Goal: Information Seeking & Learning: Learn about a topic

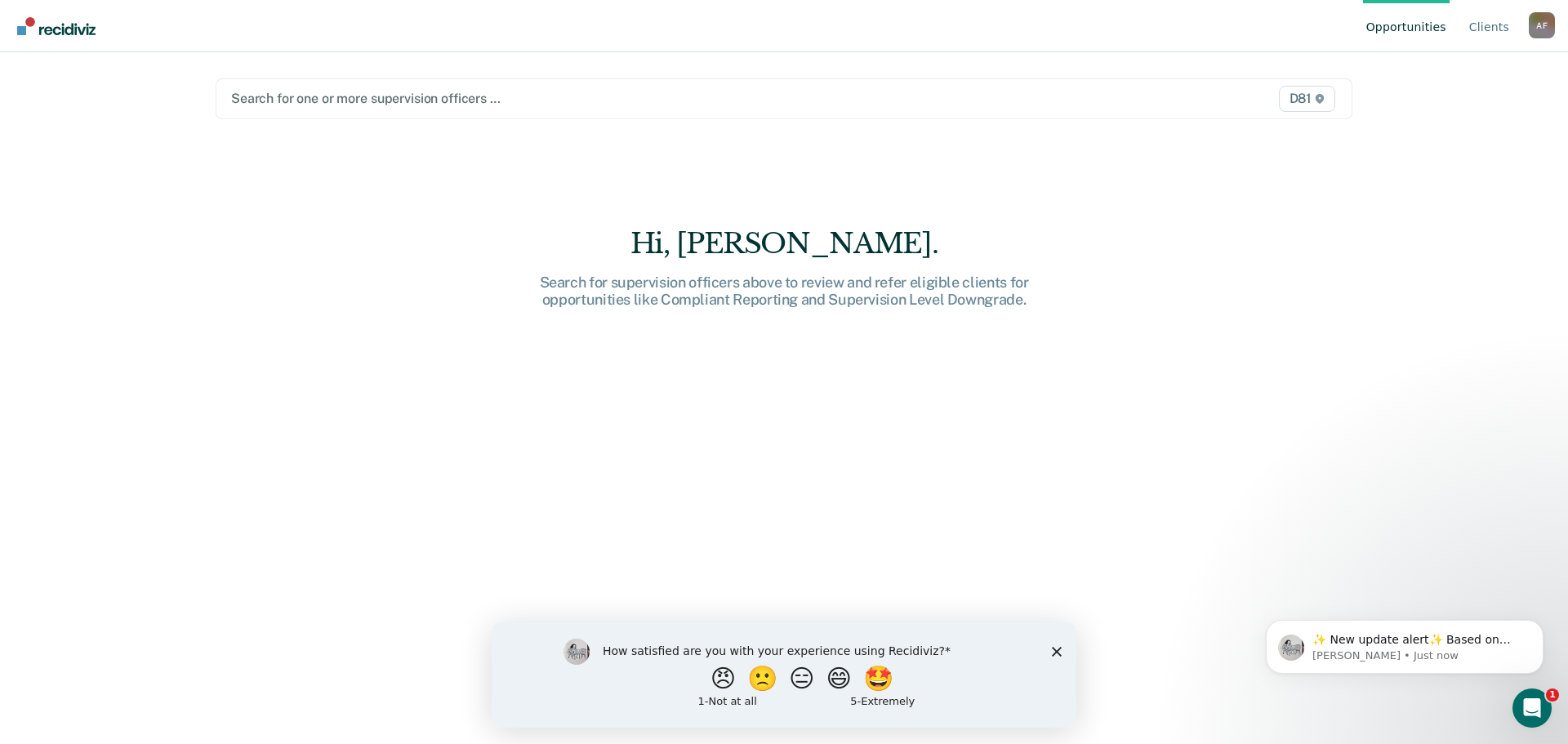
click at [329, 98] on div at bounding box center [617, 98] width 773 height 19
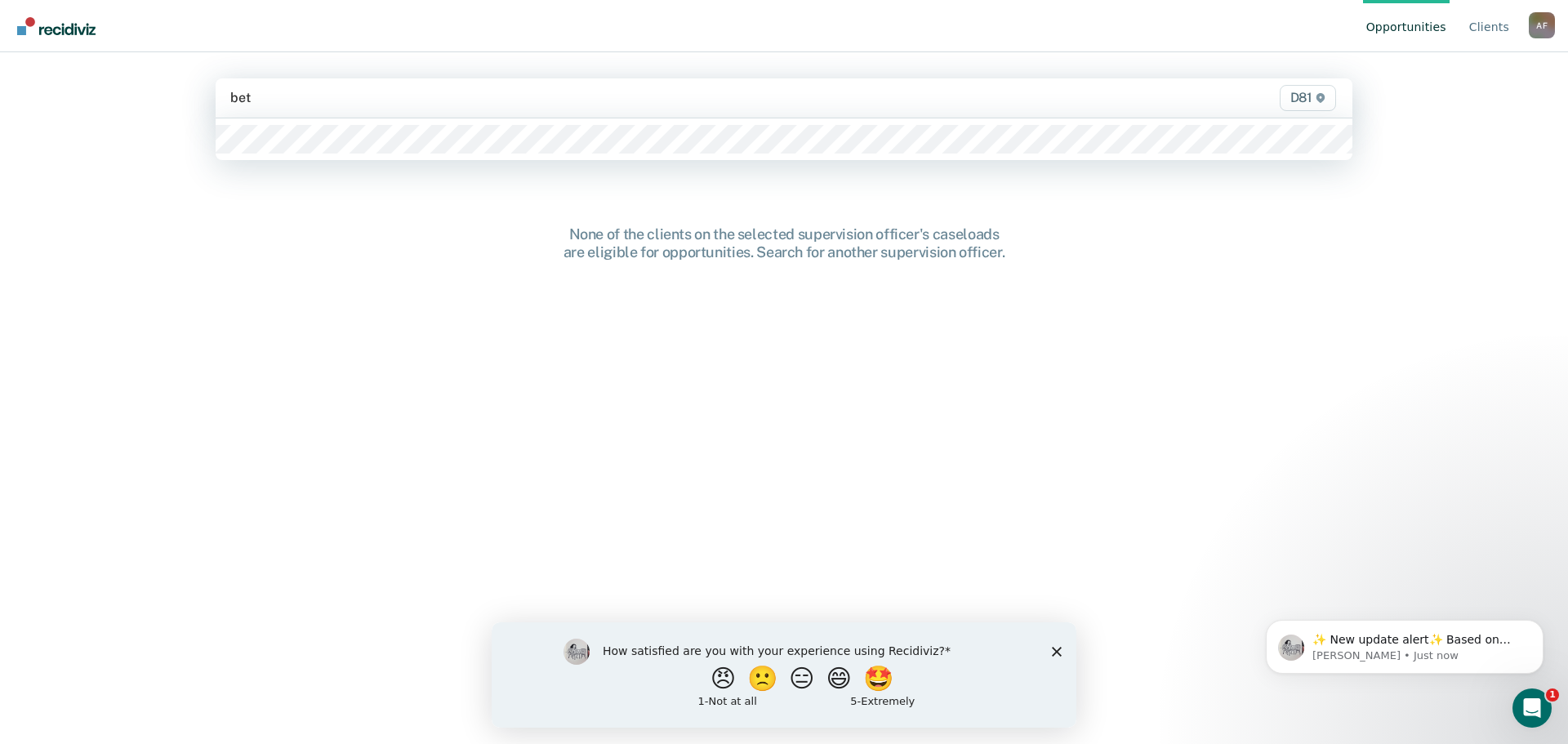
type input "[PERSON_NAME]"
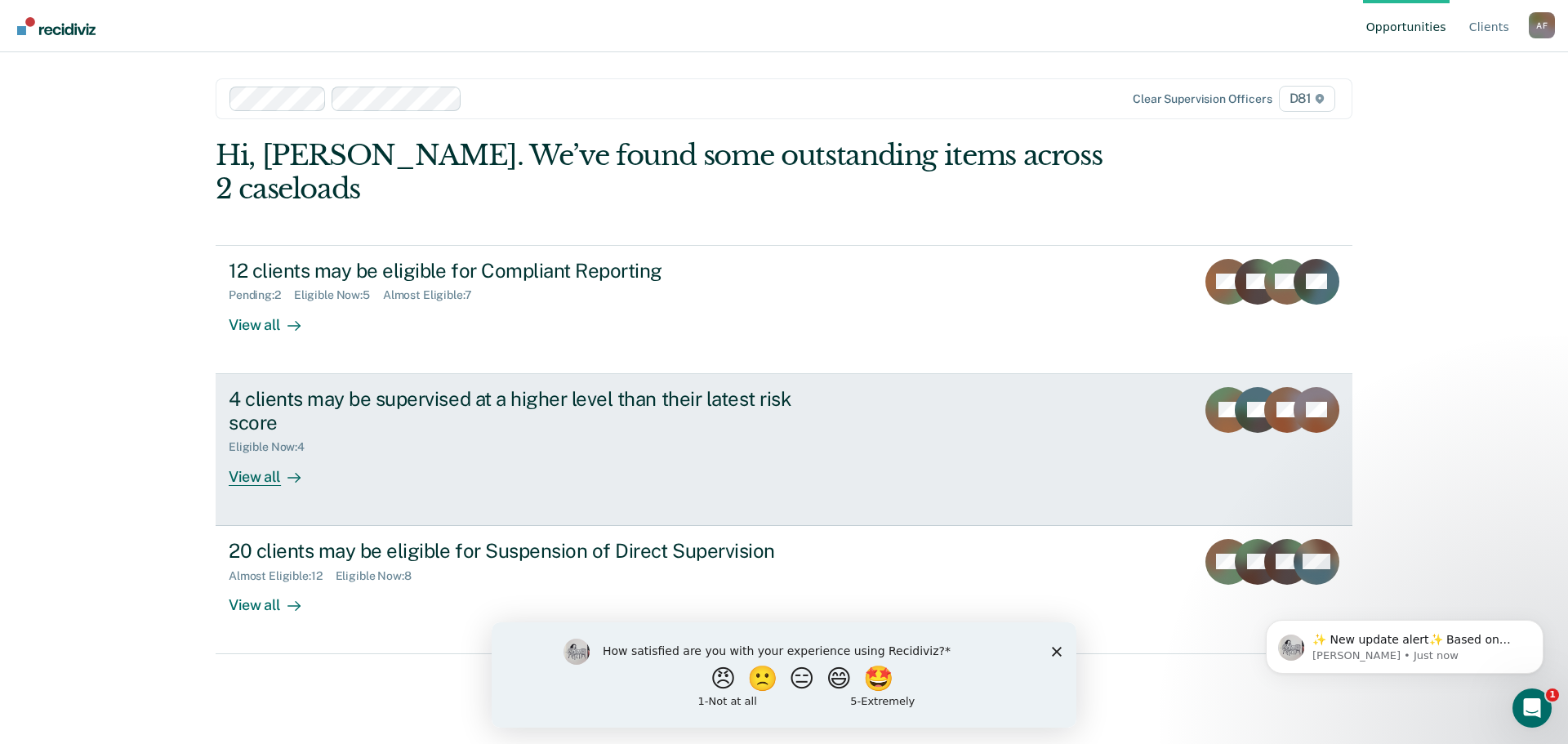
click at [275, 474] on div "View all" at bounding box center [275, 470] width 92 height 32
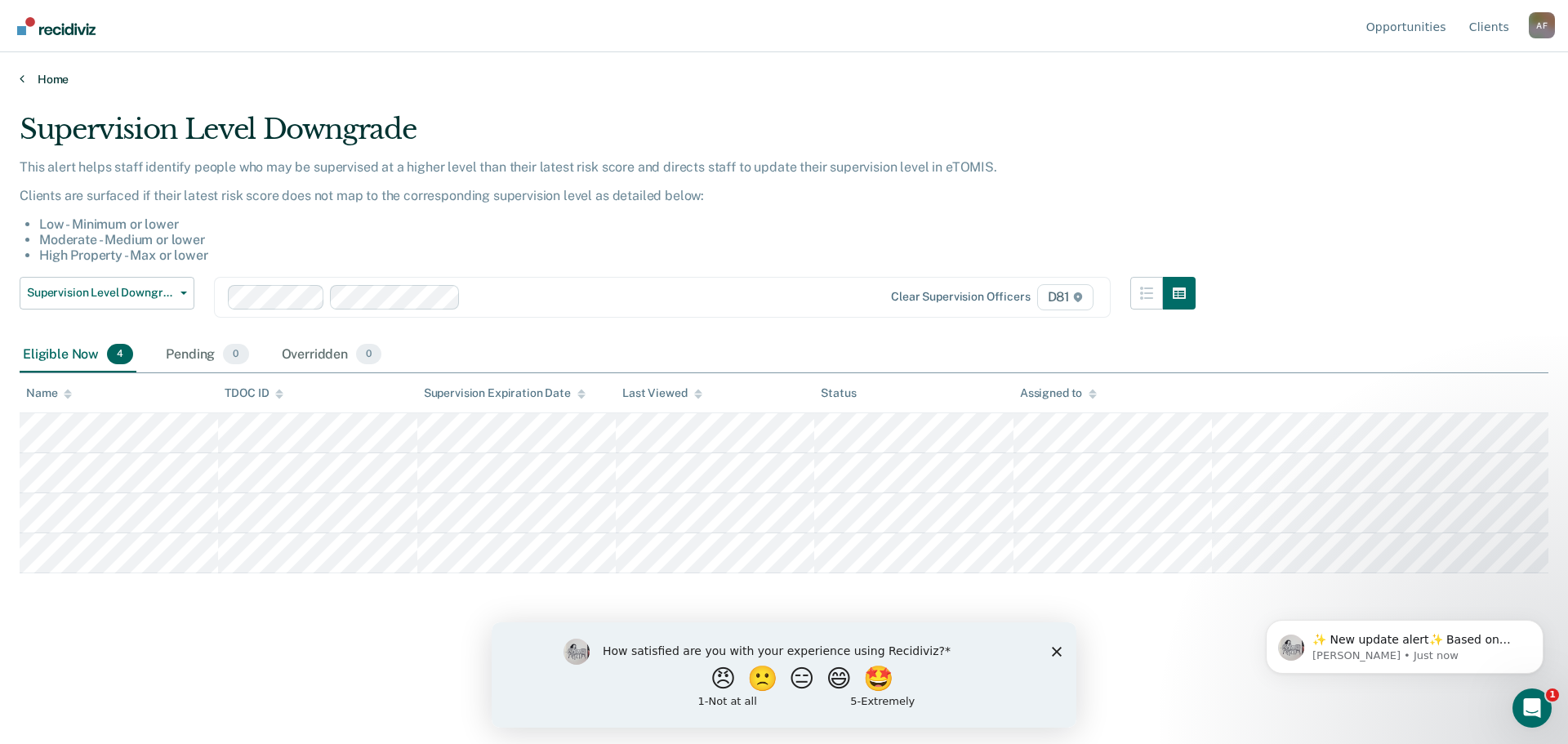
click at [25, 75] on link "Home" at bounding box center [784, 79] width 1529 height 15
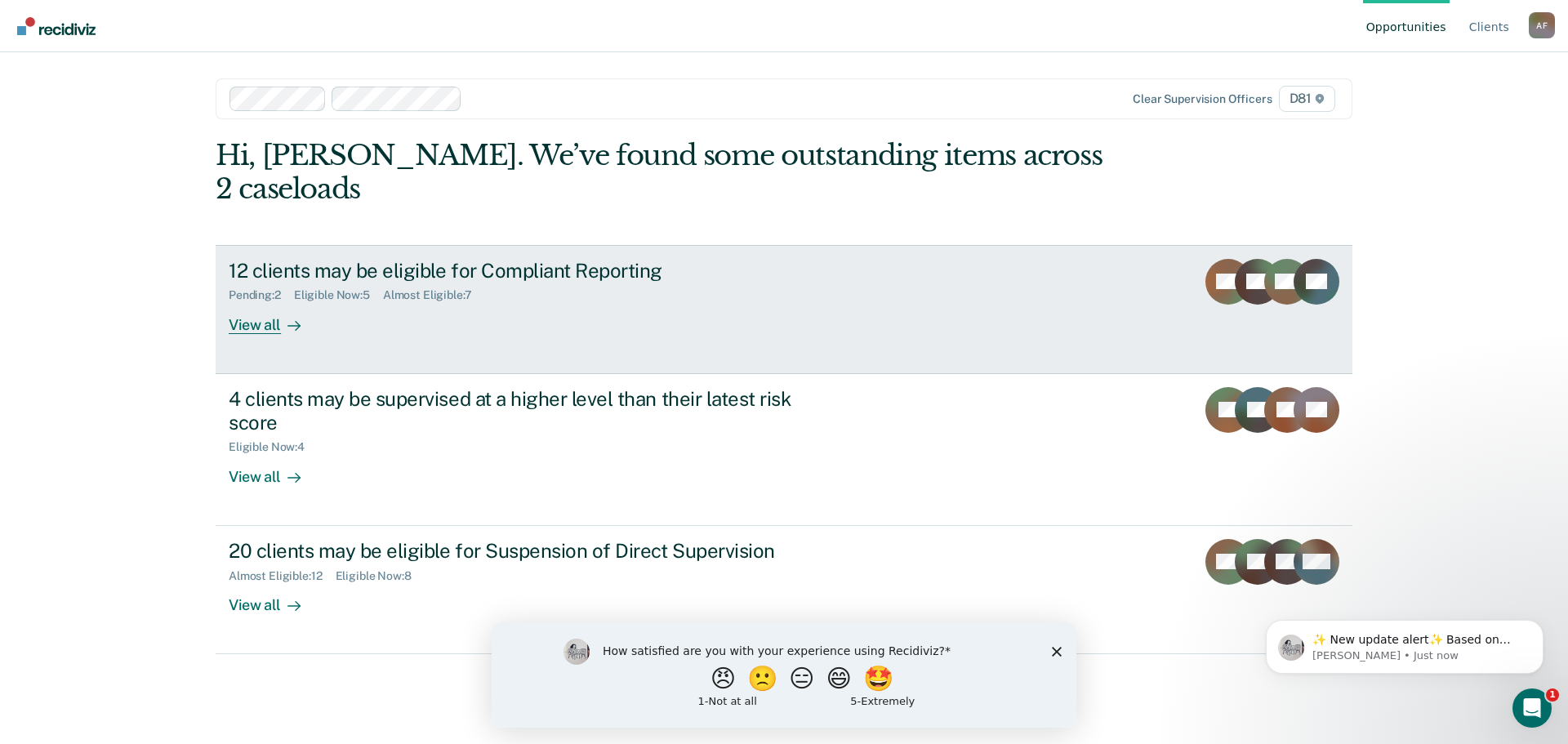
click at [414, 279] on div "12 clients may be eligible for Compliant Reporting" at bounding box center [515, 270] width 573 height 24
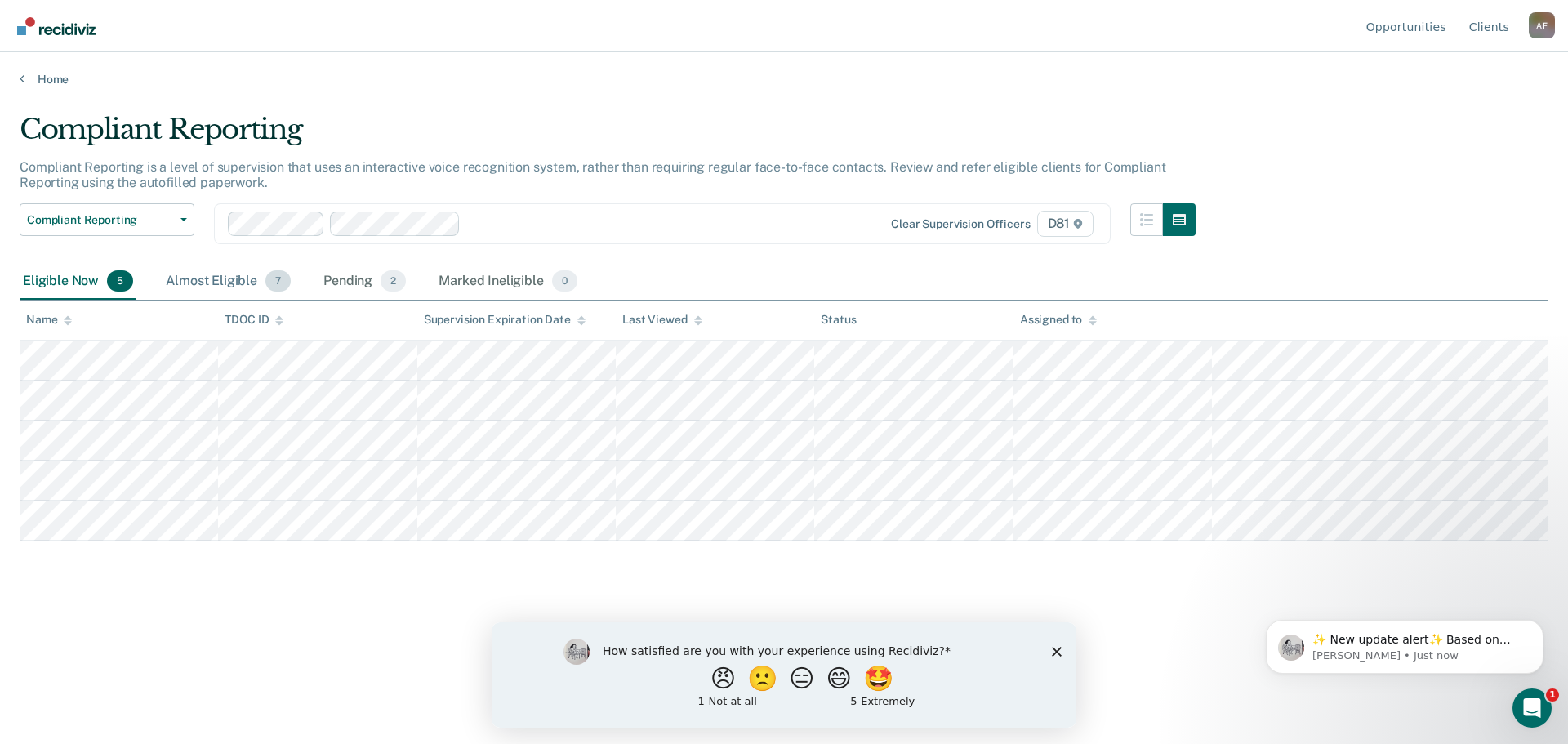
click at [242, 281] on div "Almost Eligible 7" at bounding box center [228, 282] width 131 height 36
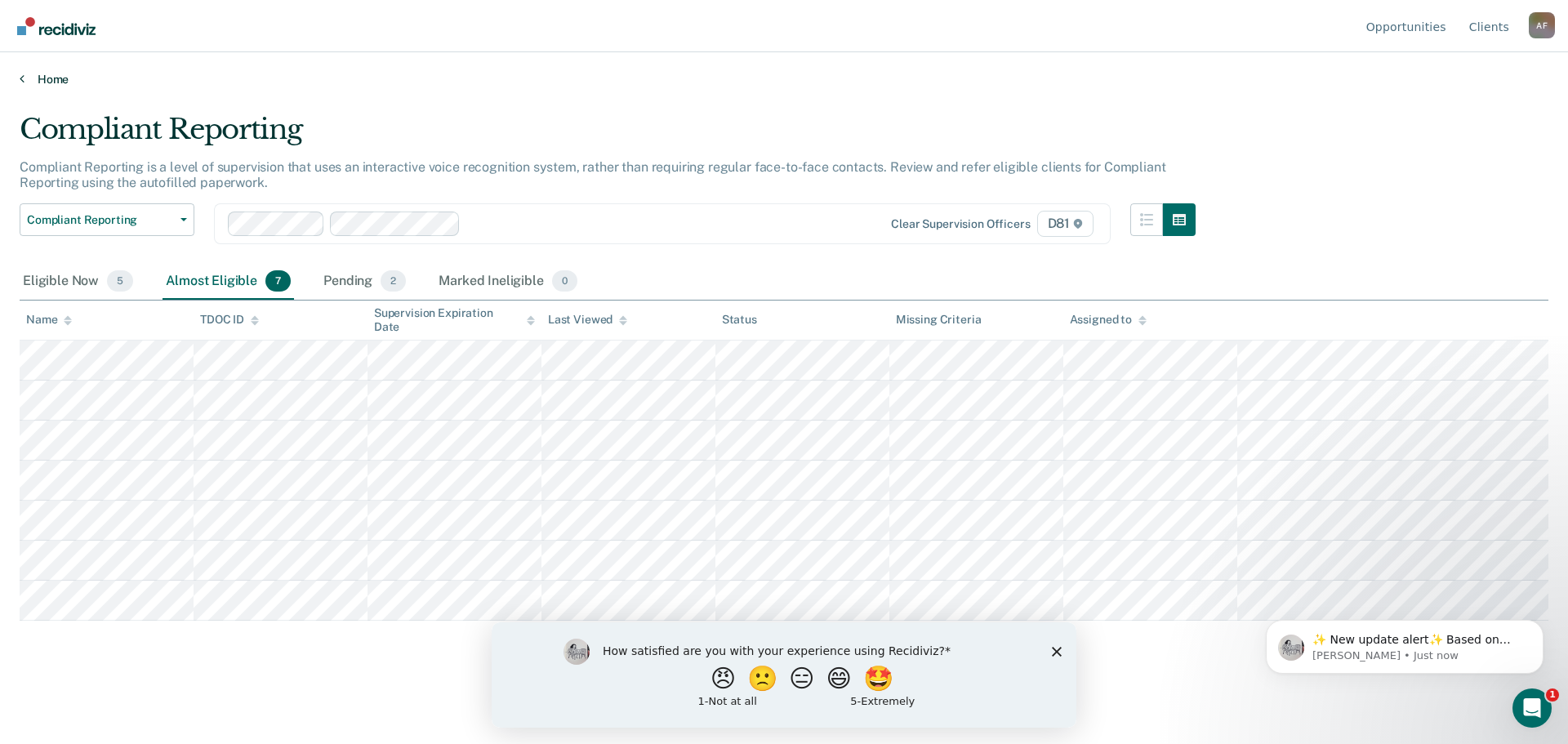
click at [41, 79] on link "Home" at bounding box center [784, 79] width 1529 height 15
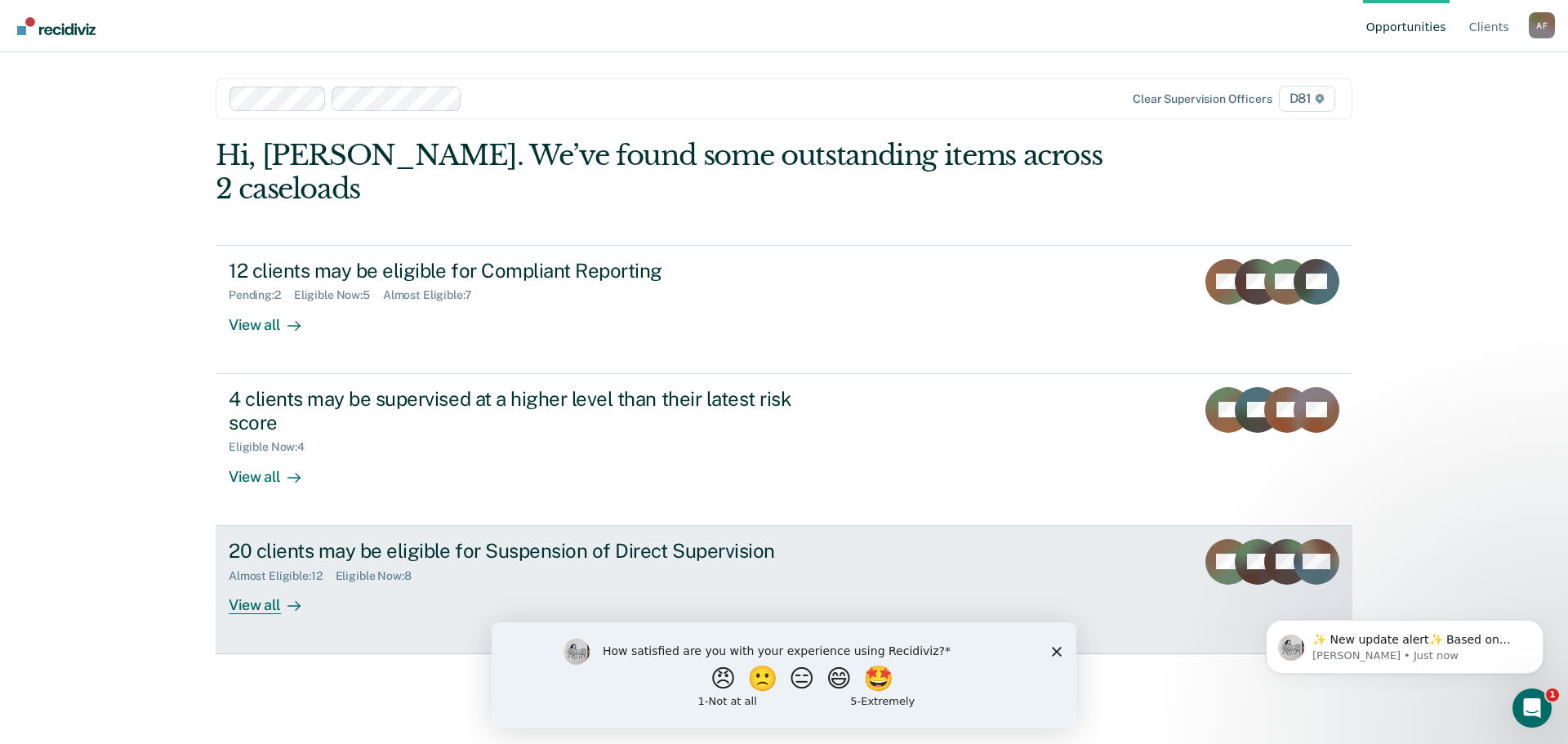
click at [266, 600] on div "View all" at bounding box center [275, 597] width 92 height 32
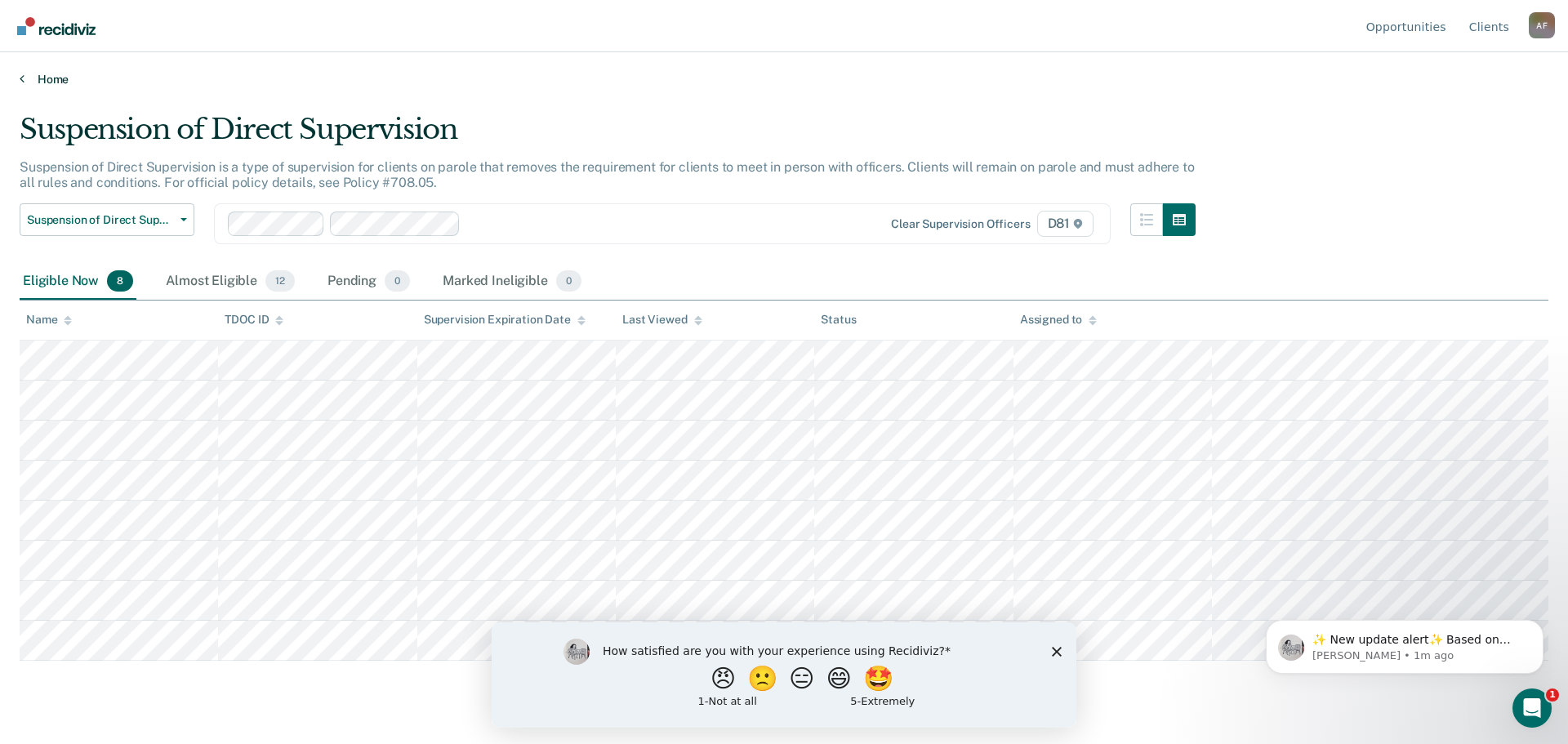
click at [58, 79] on link "Home" at bounding box center [784, 79] width 1529 height 15
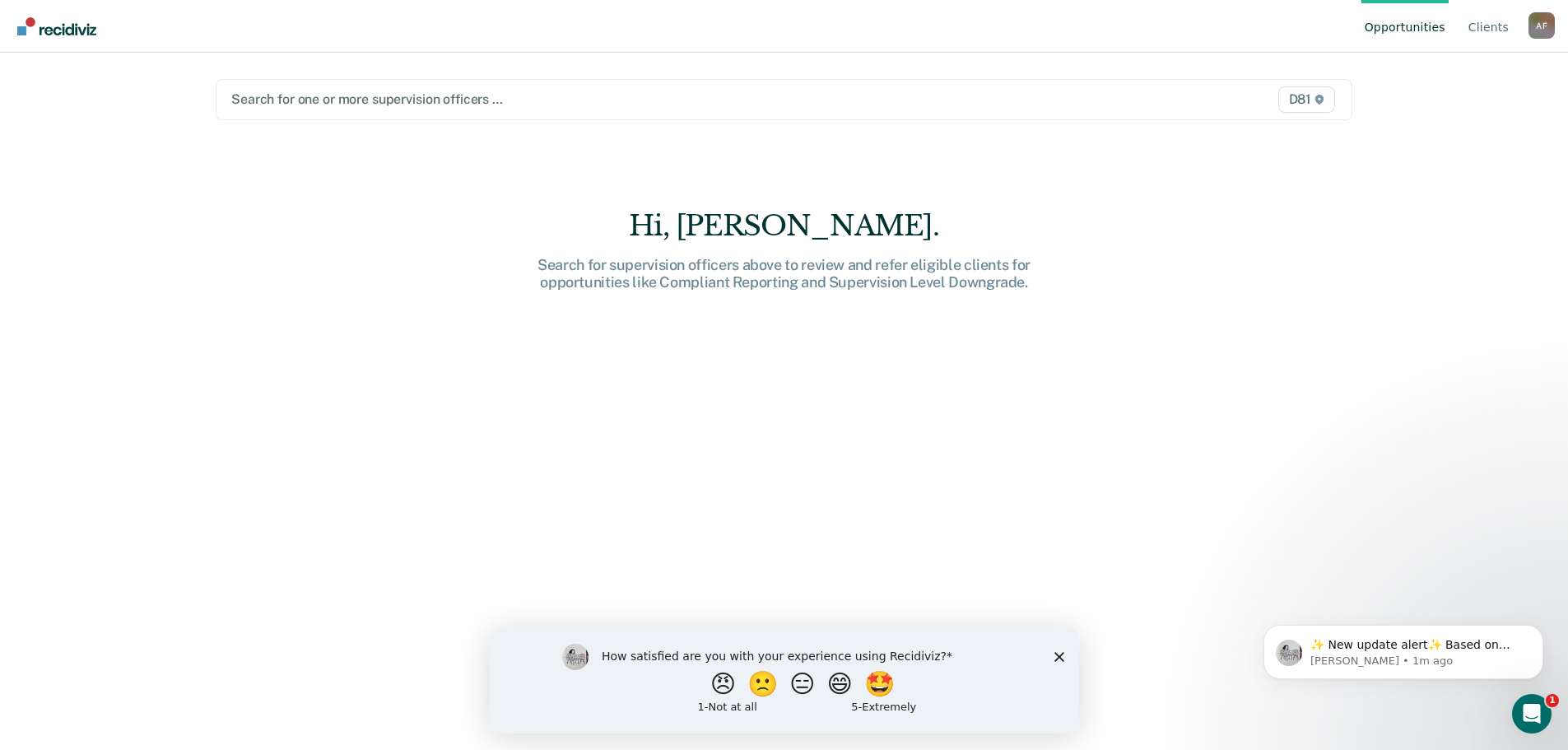
click at [344, 101] on div at bounding box center [617, 99] width 772 height 19
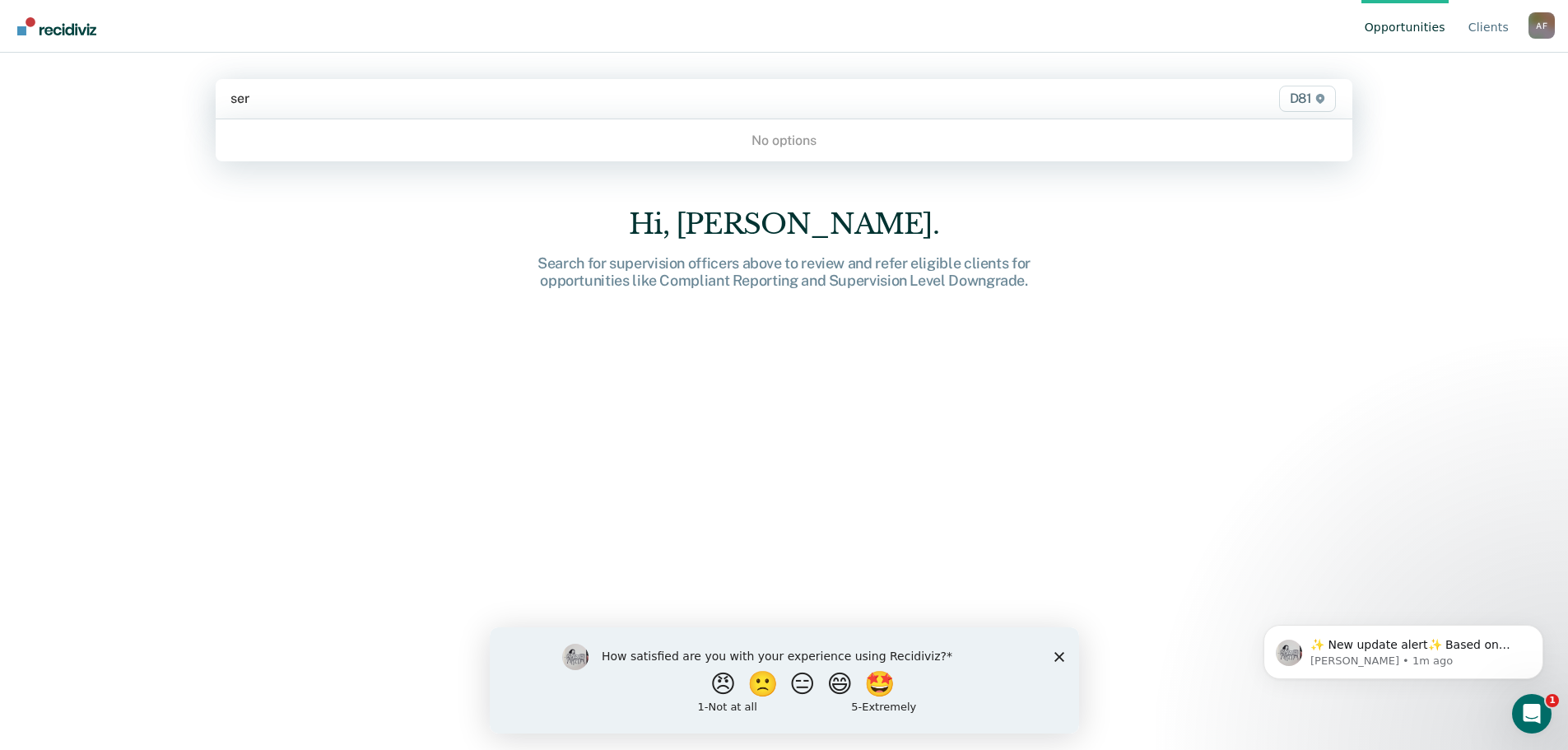
type input "se"
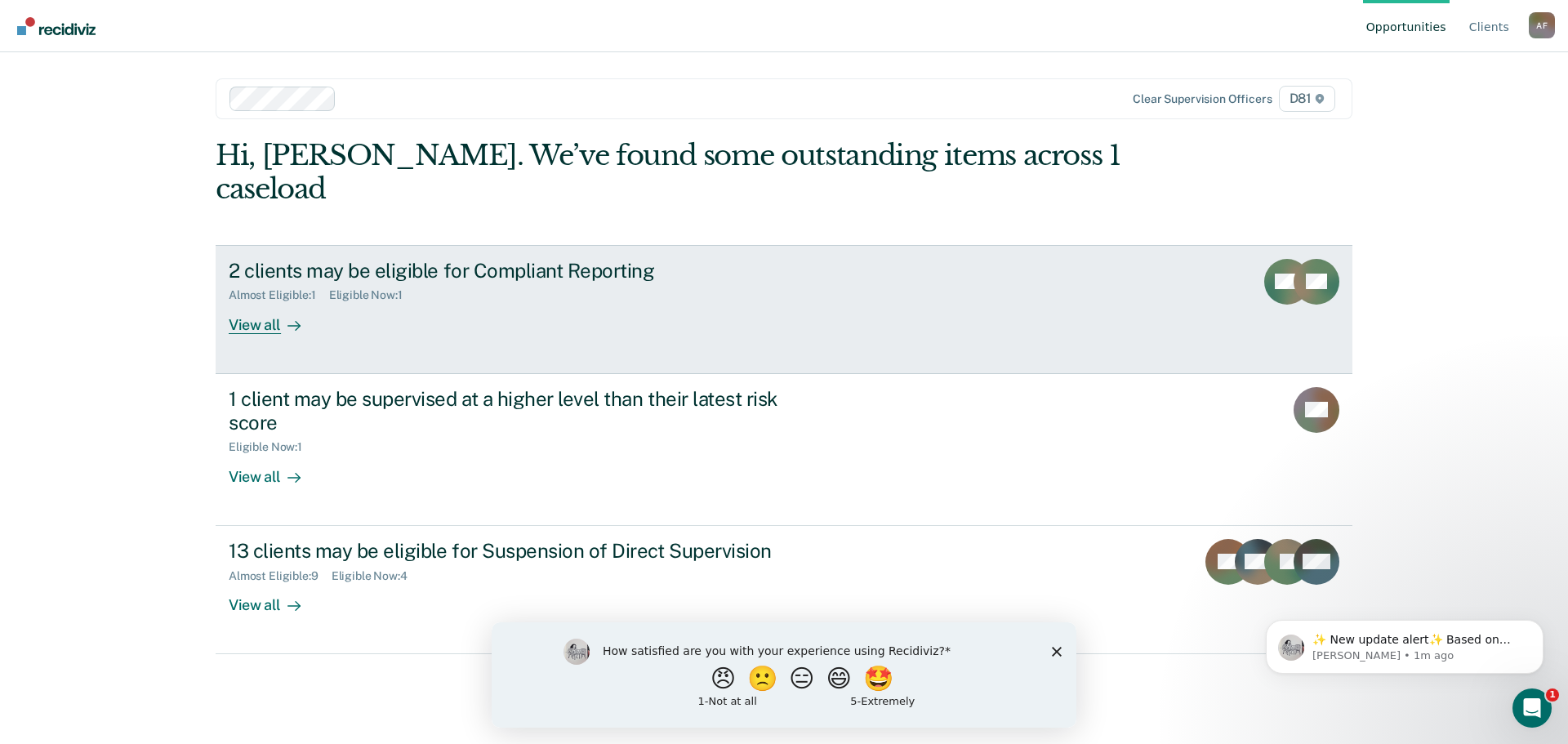
click at [263, 302] on div "View all" at bounding box center [275, 318] width 92 height 32
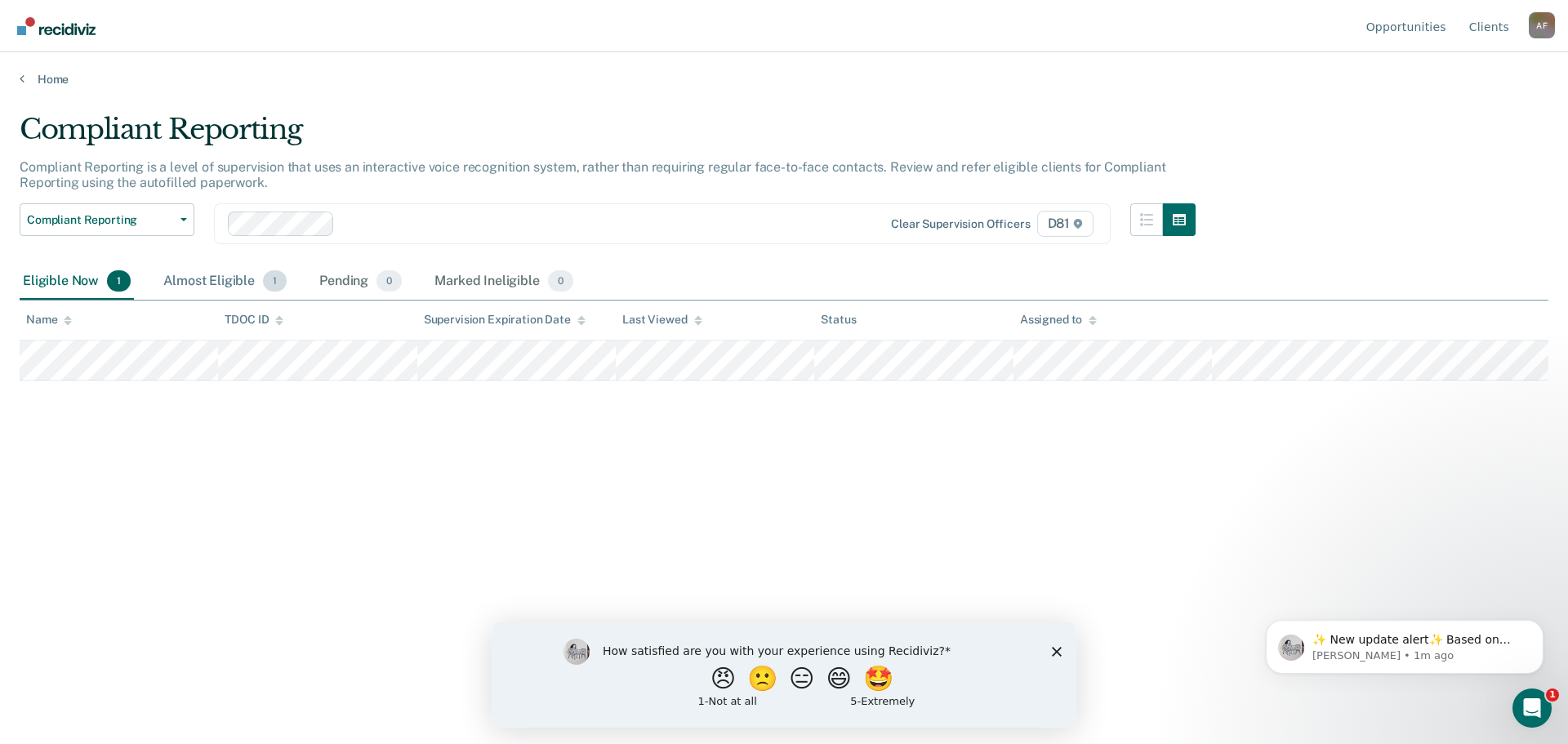
click at [219, 276] on div "Almost Eligible 1" at bounding box center [225, 282] width 130 height 36
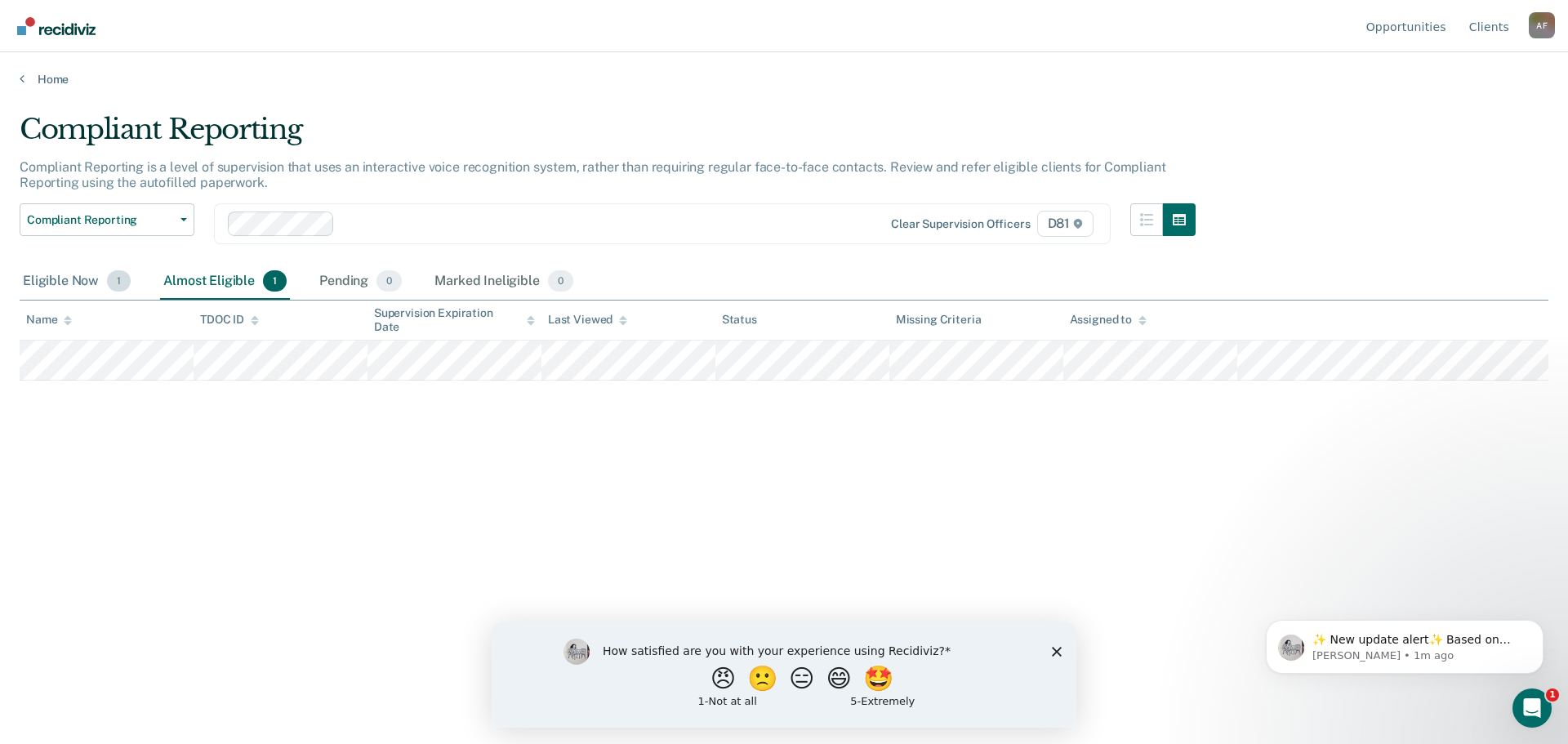
click at [75, 281] on div "Eligible Now 1" at bounding box center [76, 282] width 114 height 36
